Goal: Task Accomplishment & Management: Use online tool/utility

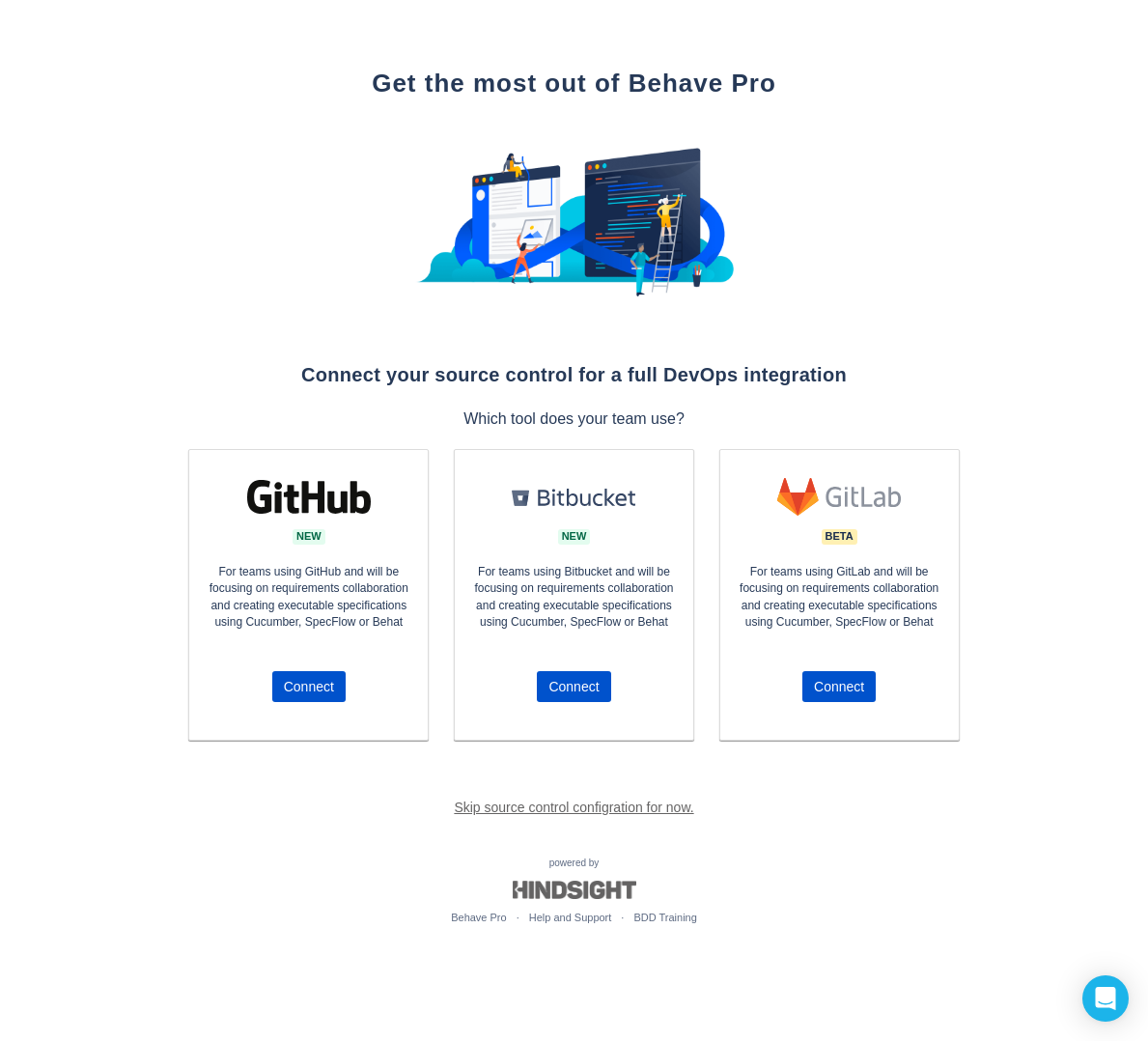
click at [512, 808] on link "Skip source control configration for now." at bounding box center [574, 807] width 240 height 16
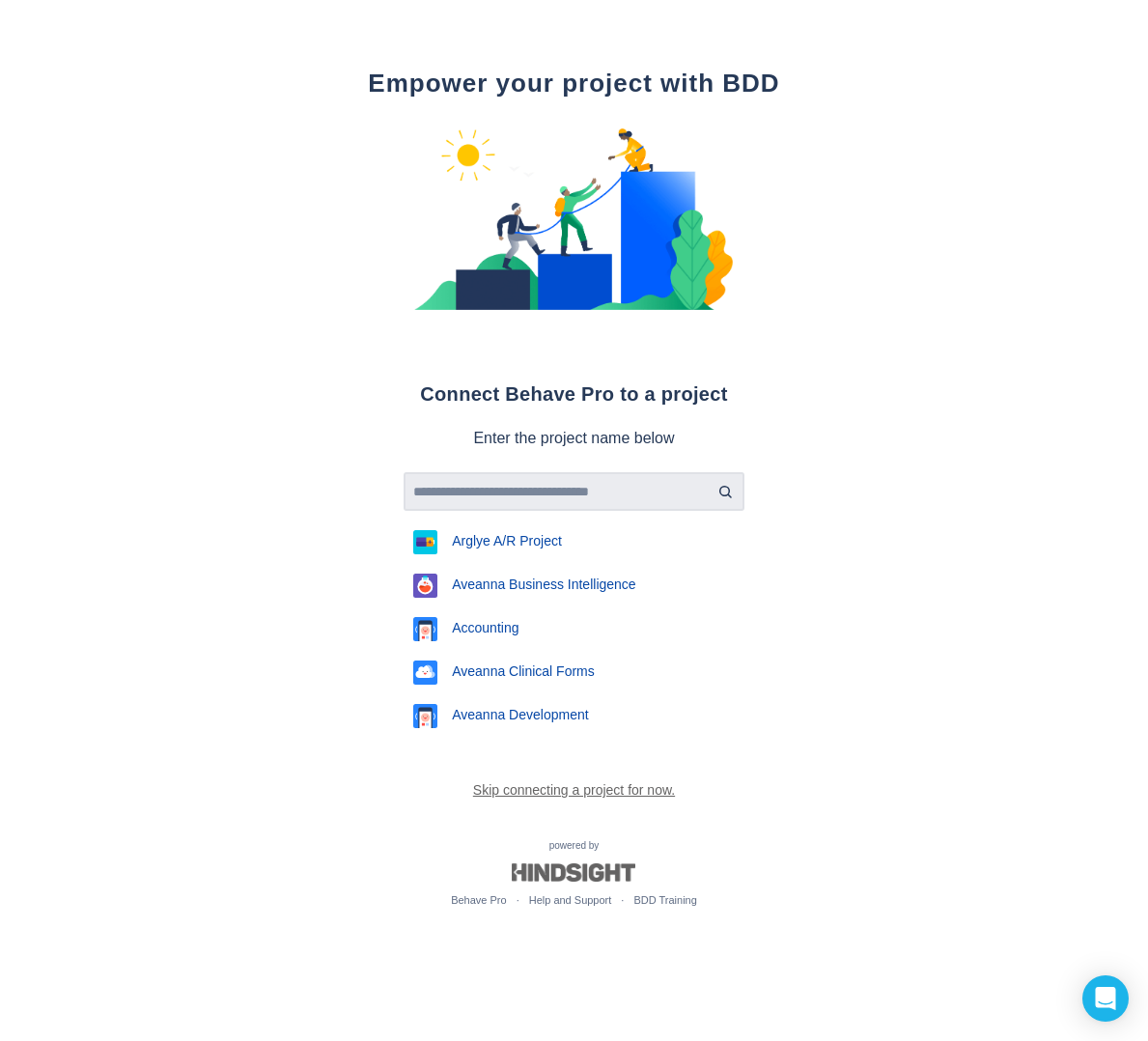
click at [511, 485] on input "text" at bounding box center [574, 491] width 325 height 17
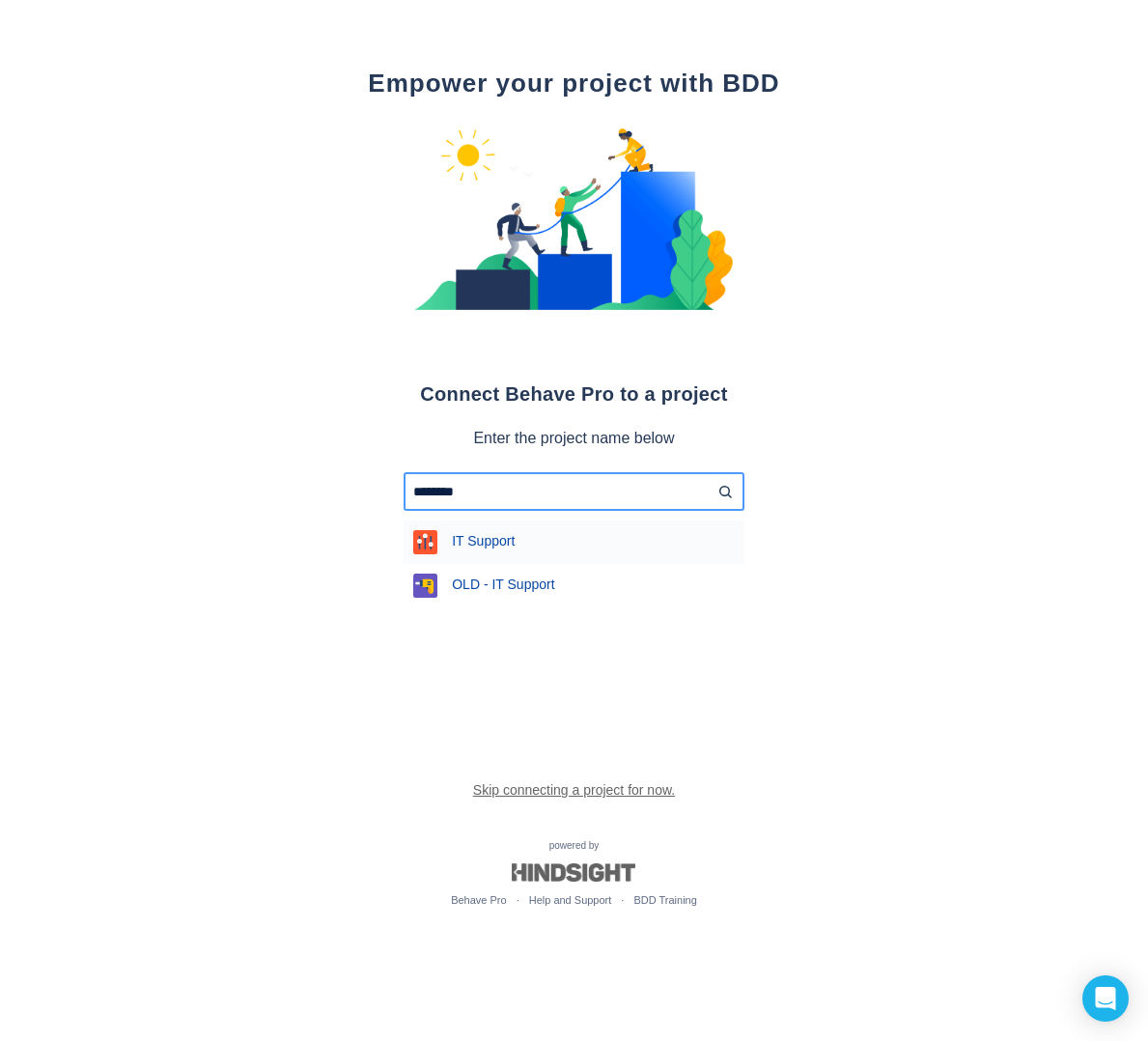
type input "********"
click at [531, 546] on div "IT Support" at bounding box center [574, 542] width 341 height 44
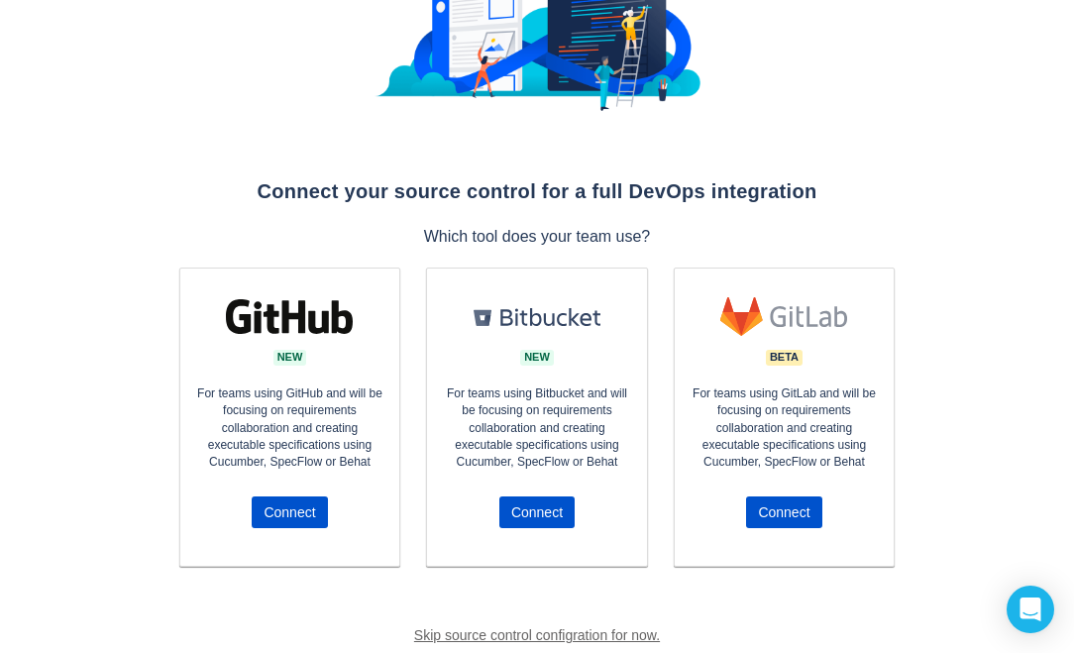
scroll to position [198, 0]
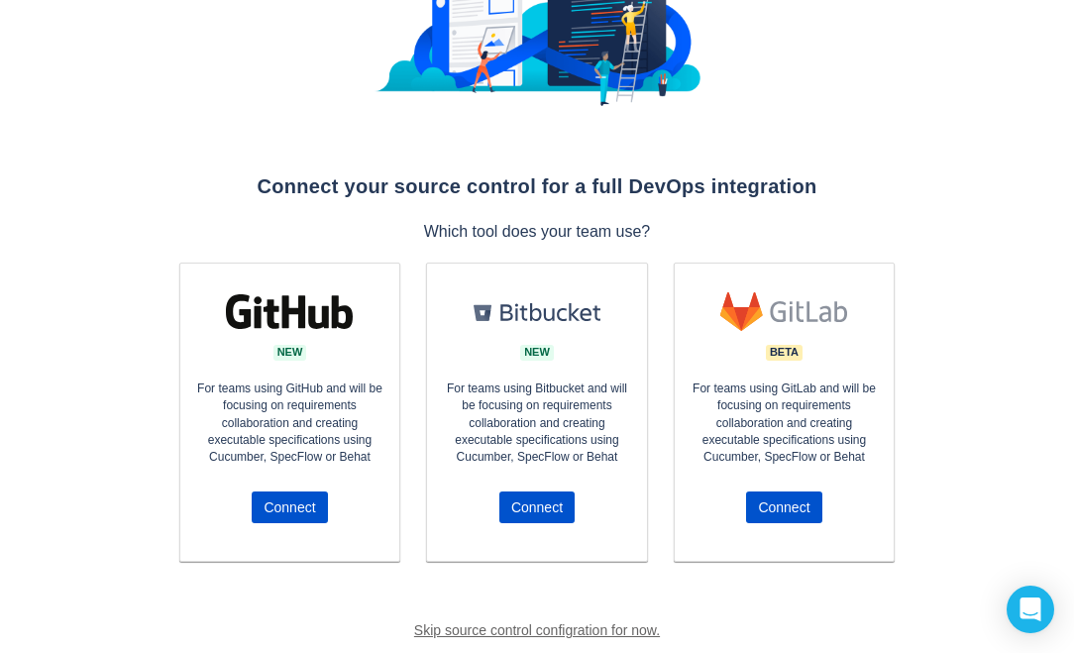
click at [426, 627] on link "Skip source control configration for now." at bounding box center [537, 630] width 246 height 16
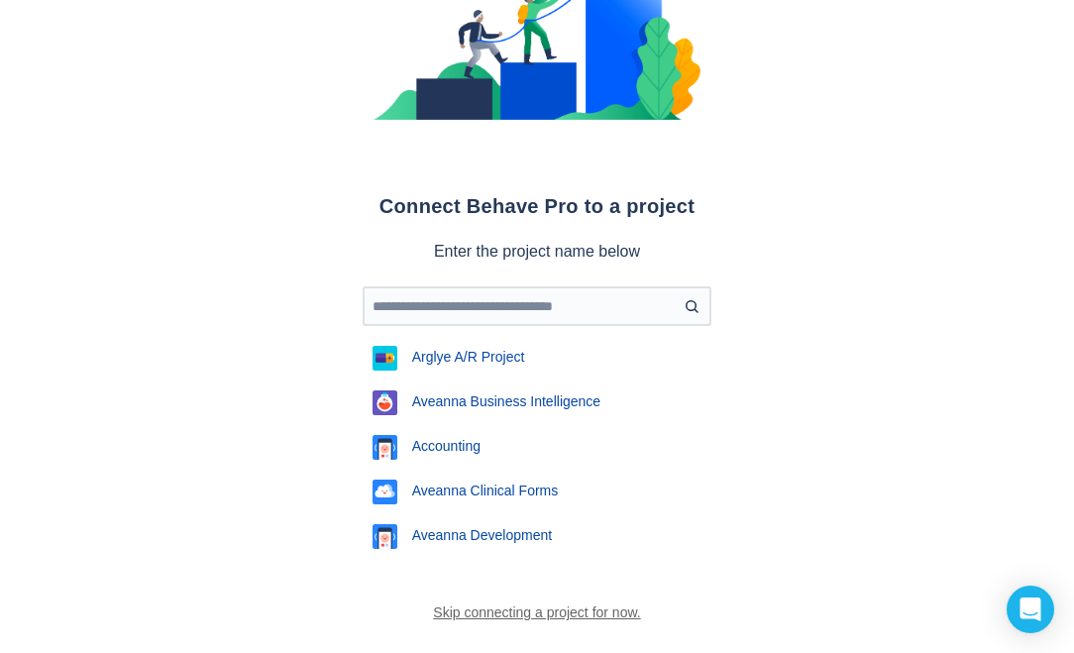
click at [459, 611] on link "Skip connecting a project for now." at bounding box center [536, 612] width 207 height 16
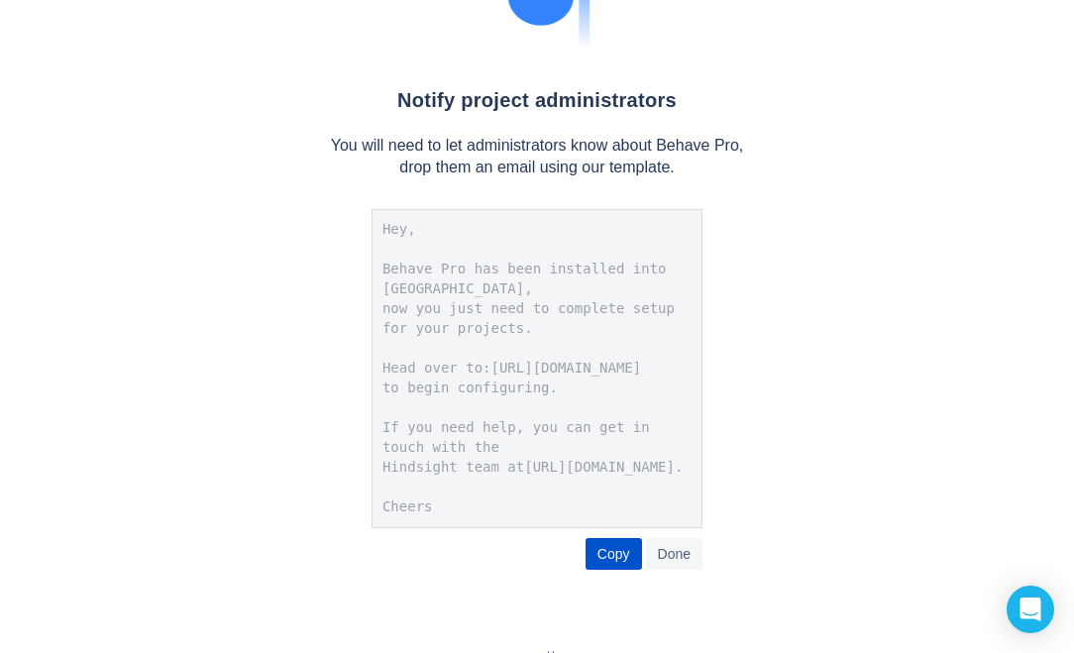
scroll to position [446, 0]
